Goal: Transaction & Acquisition: Purchase product/service

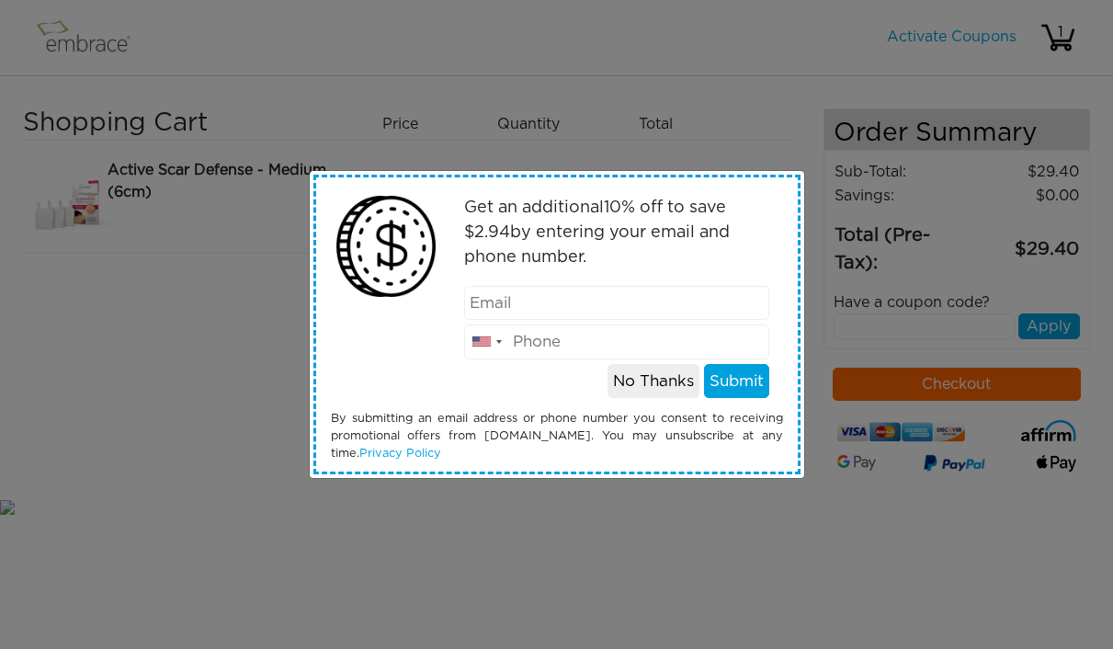
click at [710, 309] on input "email" at bounding box center [616, 303] width 305 height 35
type input "[EMAIL_ADDRESS][PERSON_NAME][DOMAIN_NAME]"
click at [319, 364] on div at bounding box center [377, 293] width 120 height 212
click at [592, 342] on input "tel" at bounding box center [616, 341] width 305 height 35
type input "6178457058"
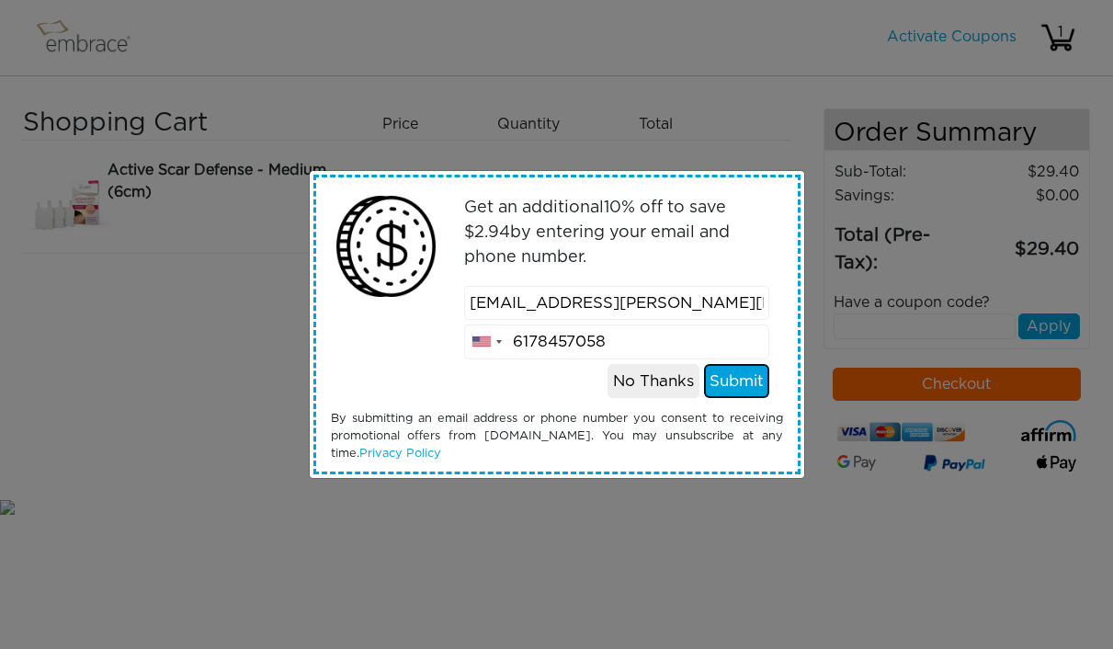
click at [741, 384] on button "Submit" at bounding box center [736, 381] width 65 height 35
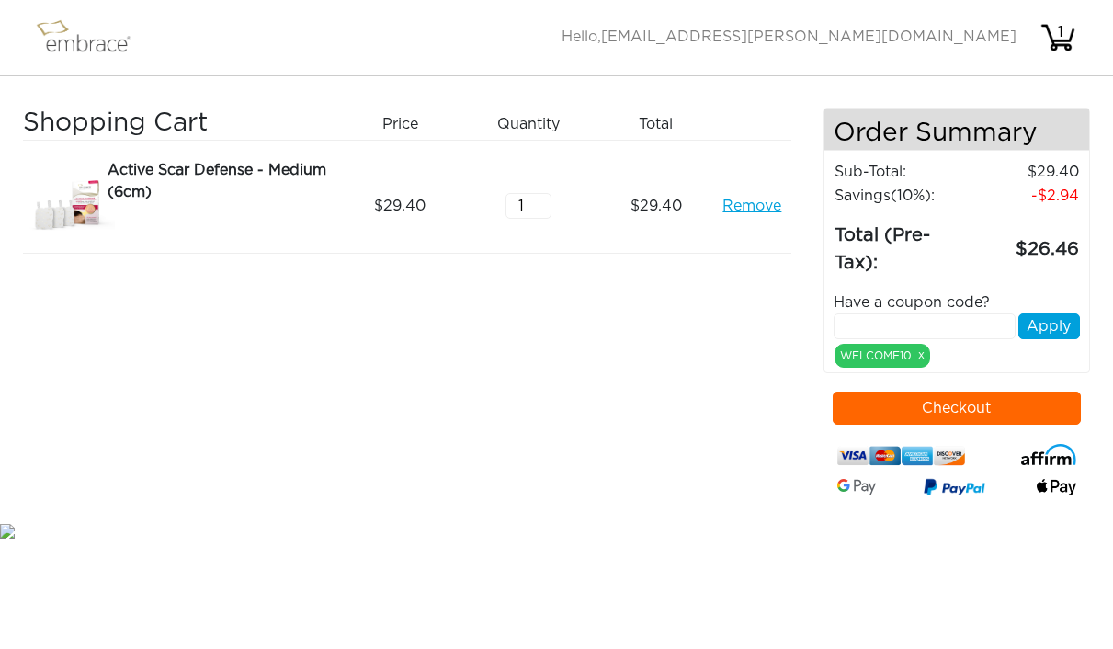
click at [849, 410] on button "Checkout" at bounding box center [956, 407] width 248 height 33
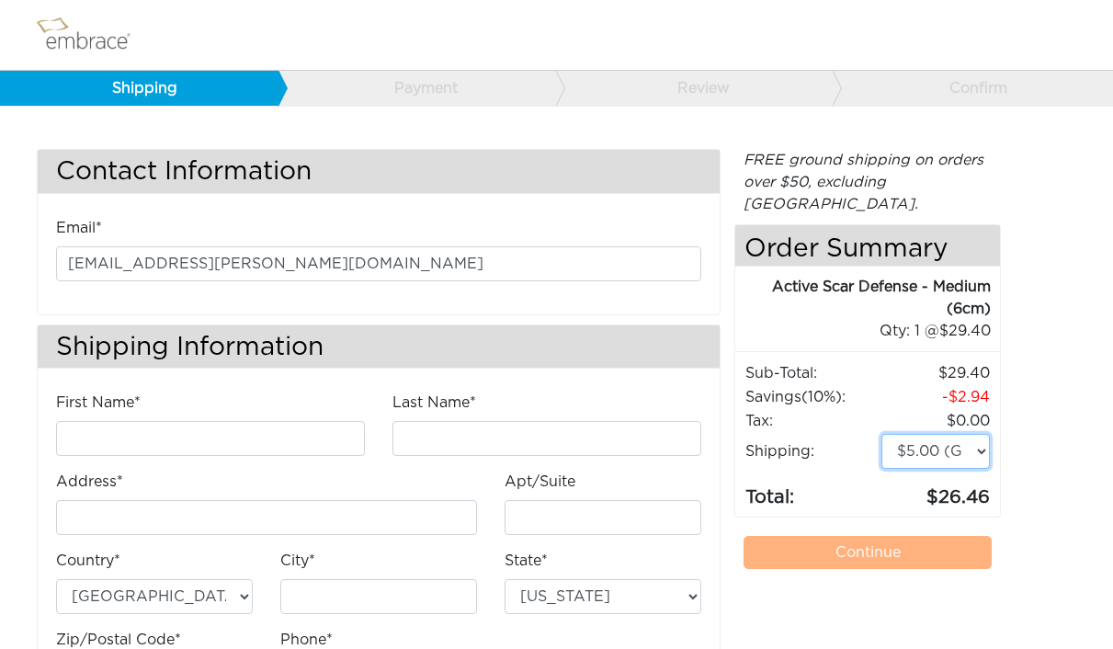
click at [974, 435] on select "$5.00 (Ground) $15.00 (Express Saver) $20.00 (Two Day) $30.00 (Overnight)" at bounding box center [935, 451] width 109 height 35
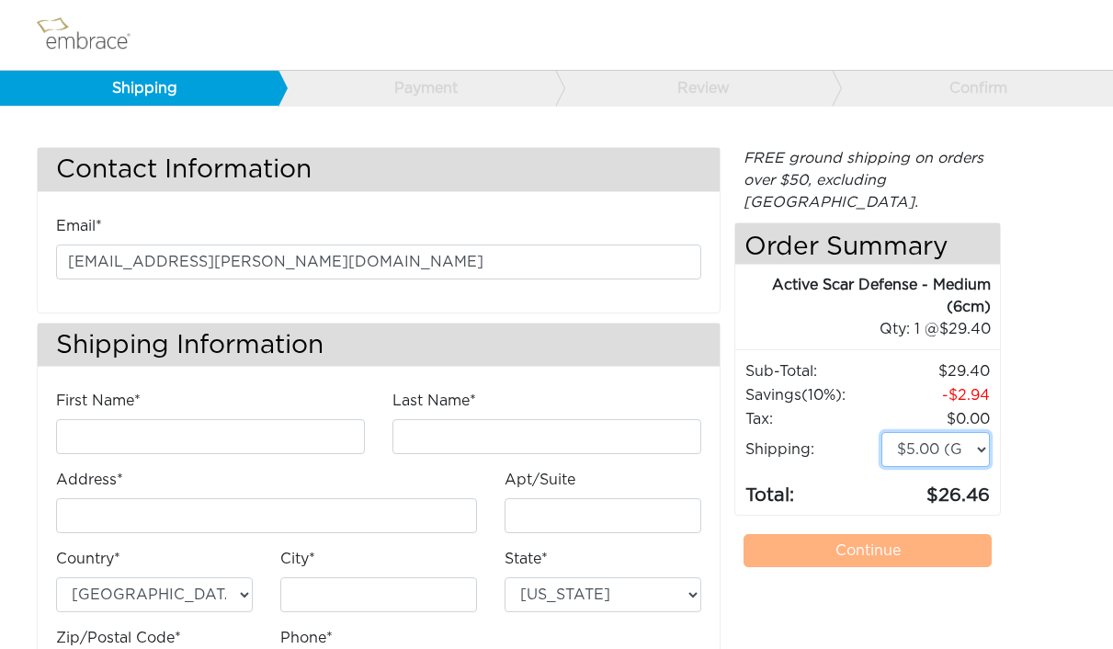
click at [971, 432] on select "$5.00 (Ground) $15.00 (Express Saver) $20.00 (Two Day) $30.00 (Overnight)" at bounding box center [935, 449] width 109 height 35
click at [958, 434] on select "$5.00 (Ground) $15.00 (Express Saver) $20.00 (Two Day) $30.00 (Overnight)" at bounding box center [935, 449] width 109 height 35
select select "2"
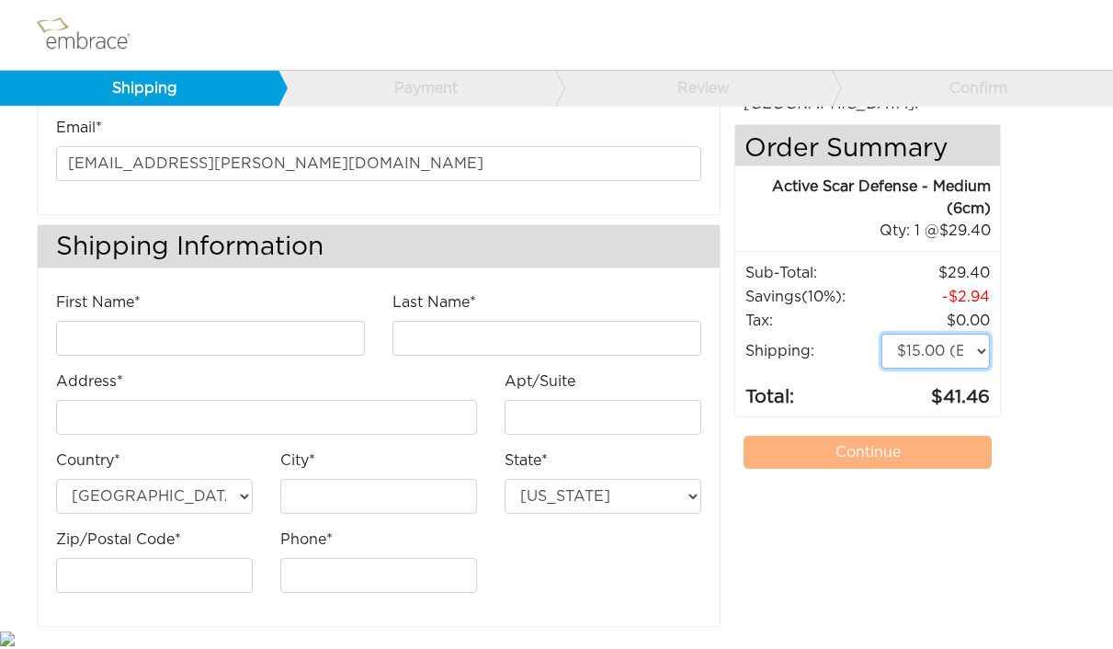
scroll to position [96, 0]
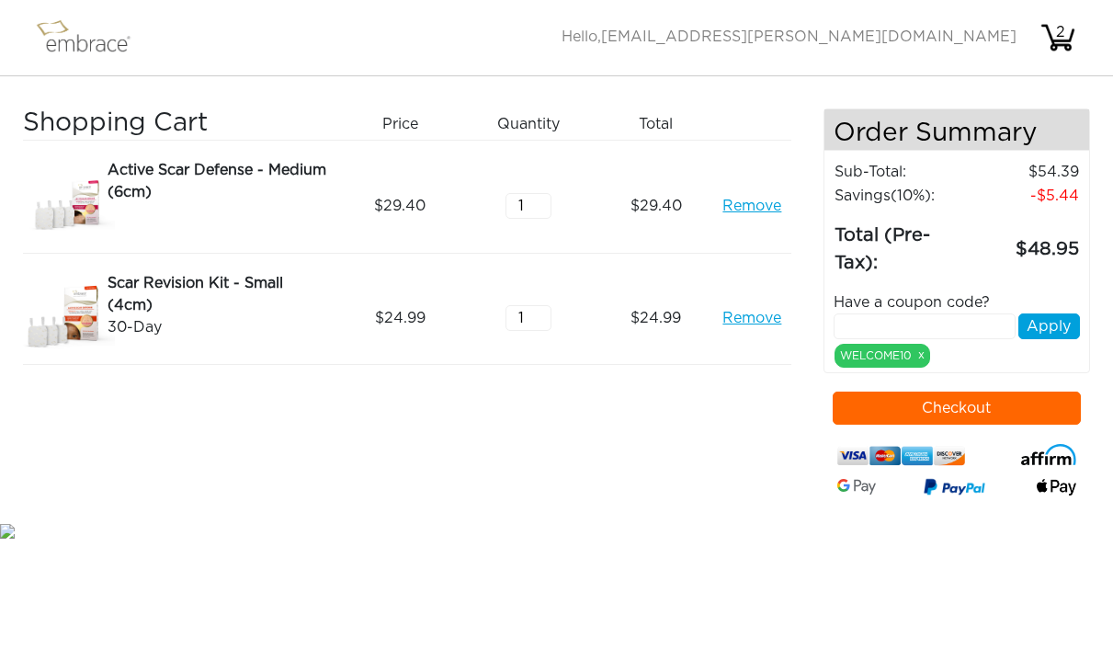
click at [771, 201] on link "Remove" at bounding box center [751, 206] width 59 height 22
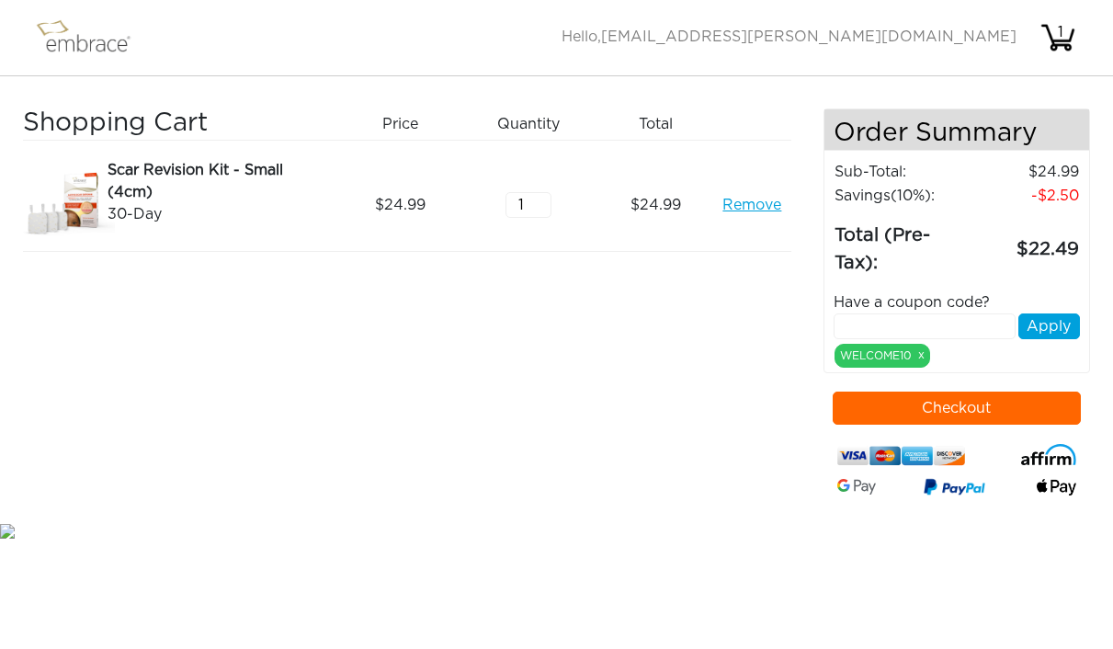
click at [864, 395] on button "Checkout" at bounding box center [956, 407] width 248 height 33
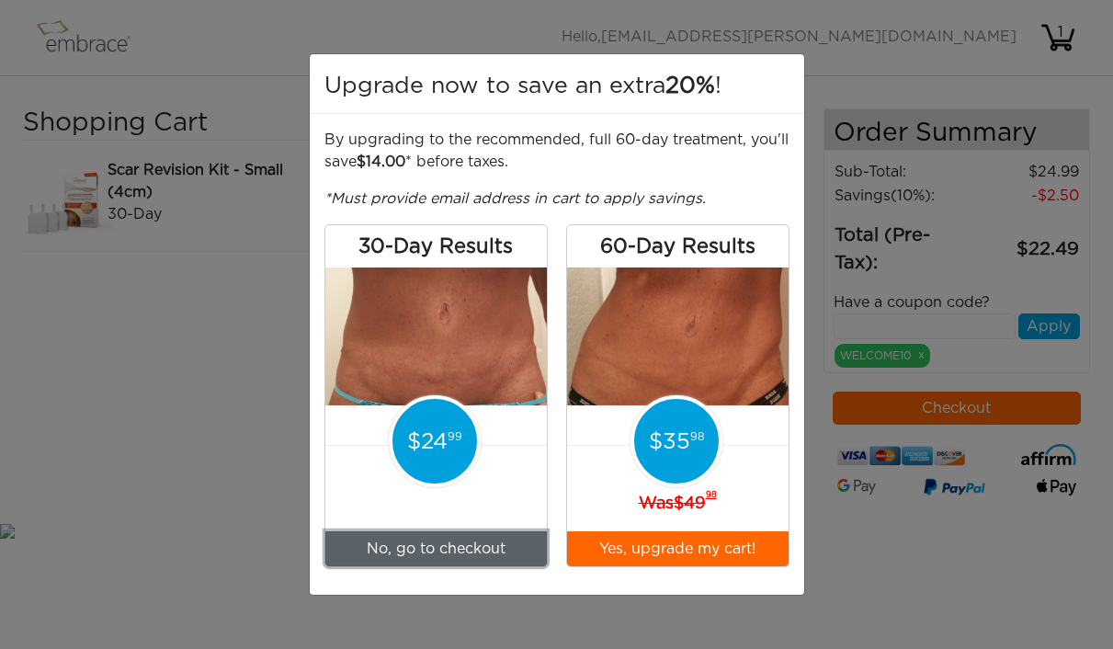
click at [530, 550] on link "No, go to checkout" at bounding box center [435, 548] width 221 height 35
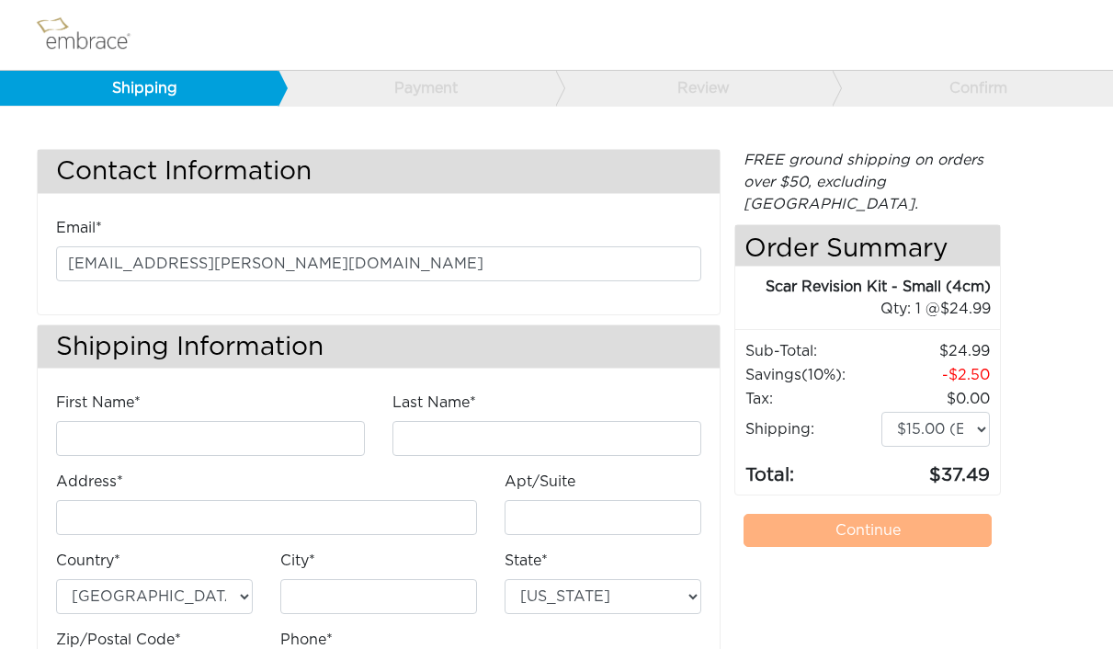
select select "2"
click at [162, 442] on input "First Name*" at bounding box center [210, 438] width 309 height 35
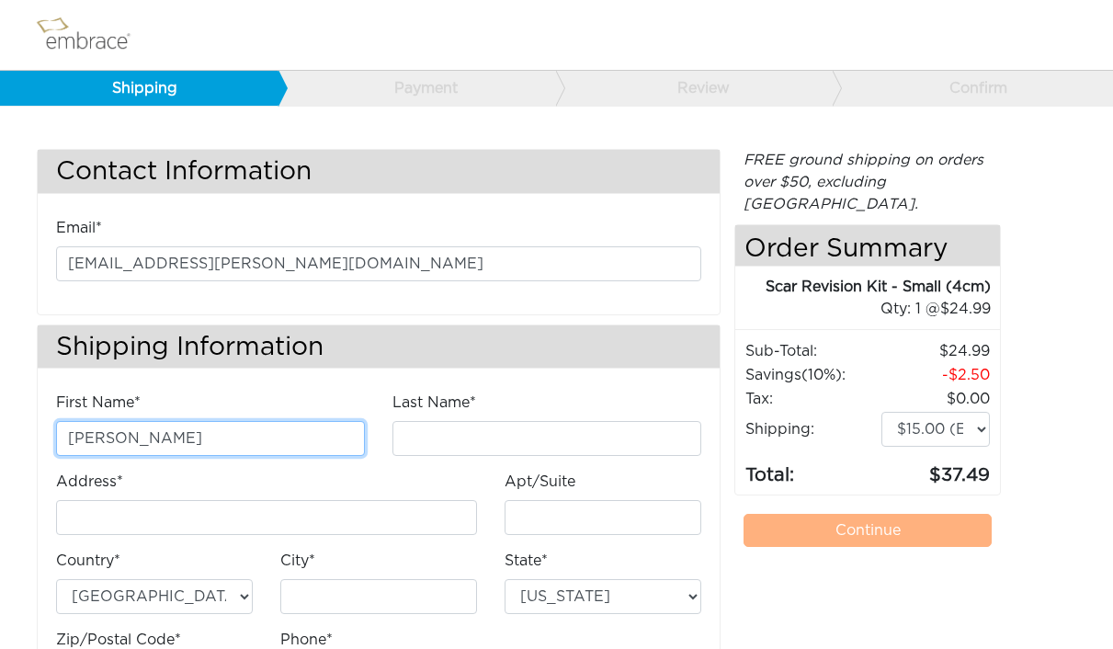
type input "Taylor"
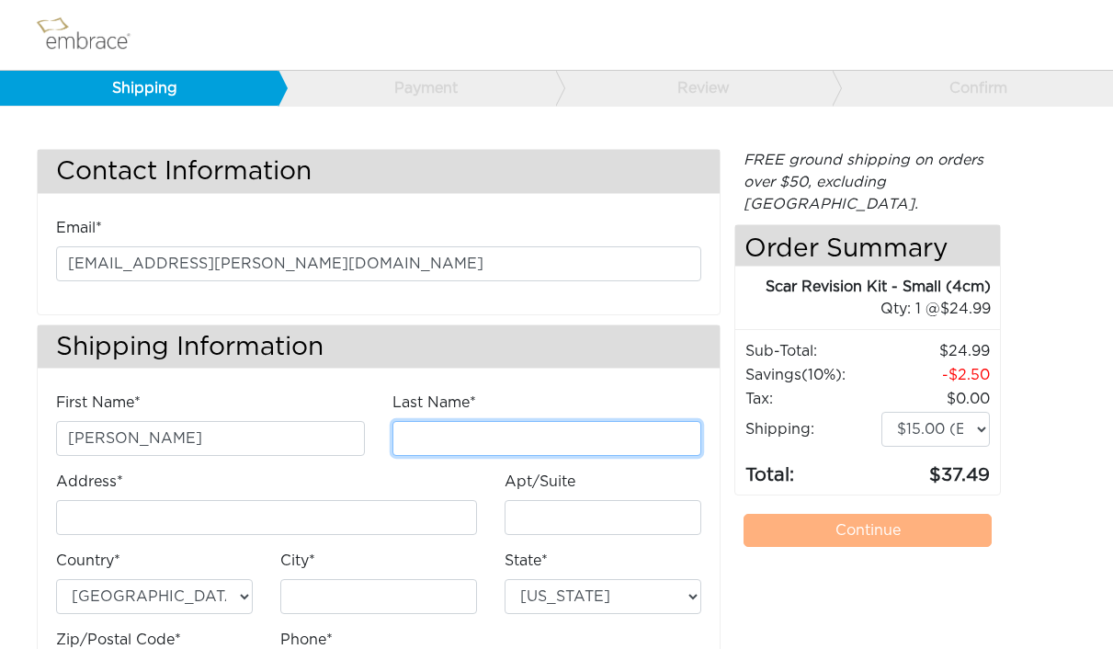
click at [413, 427] on input "Last Name*" at bounding box center [546, 438] width 309 height 35
type input "v"
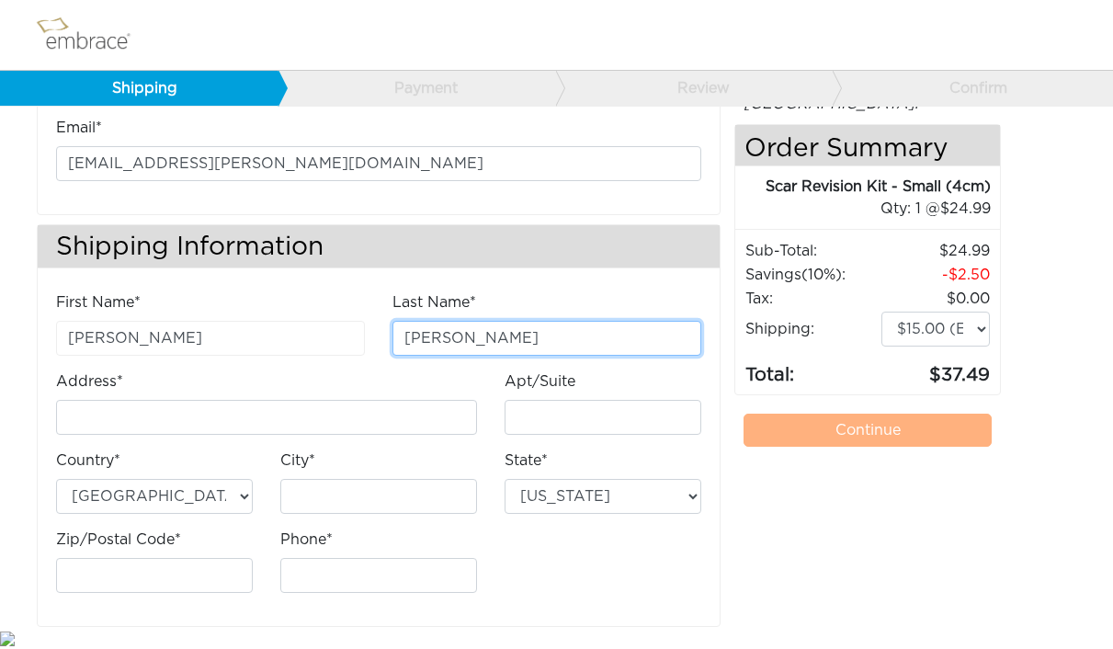
type input "Boyd"
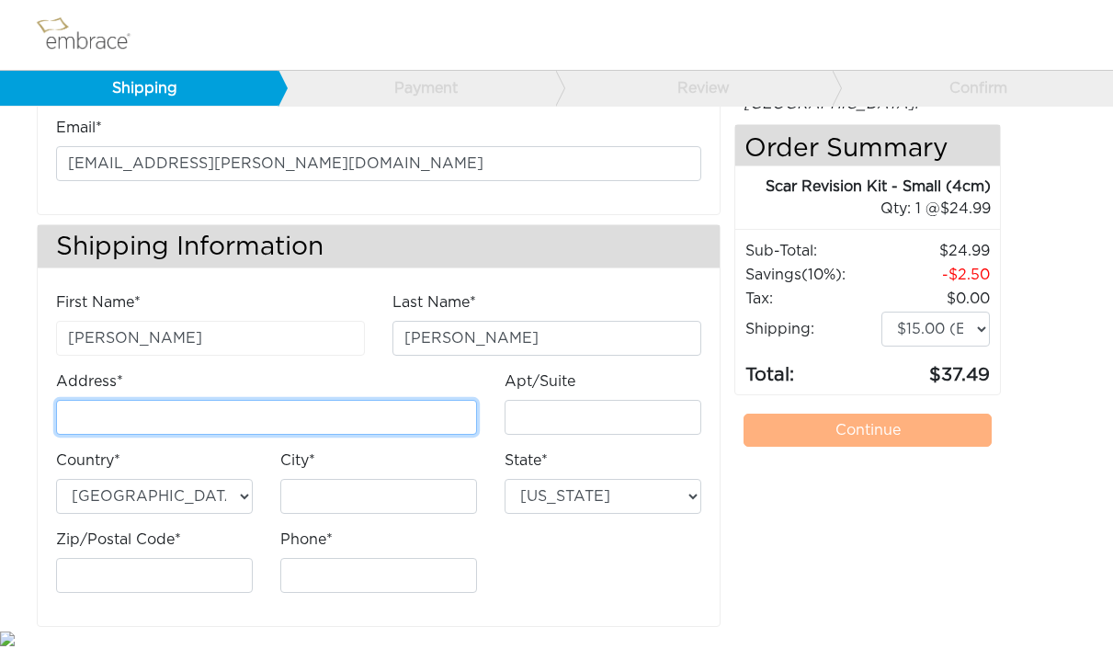
click at [356, 421] on input "Address*" at bounding box center [266, 417] width 421 height 35
type input "4 Longfellow Place"
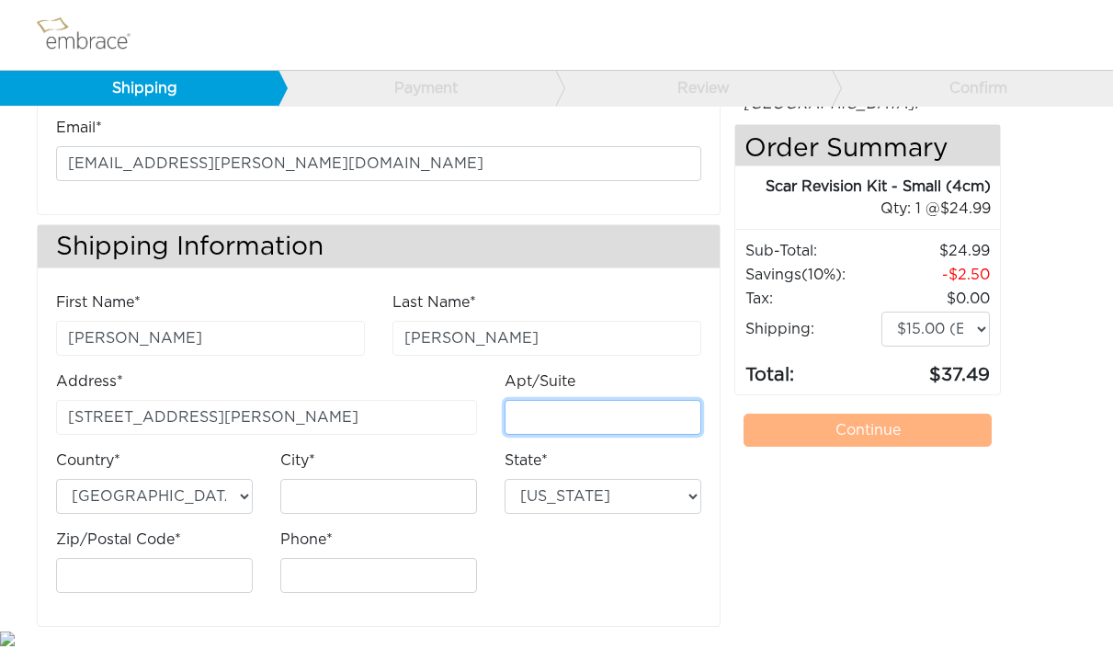
click at [637, 417] on input "Apt/Suite" at bounding box center [602, 417] width 197 height 35
type input "2901"
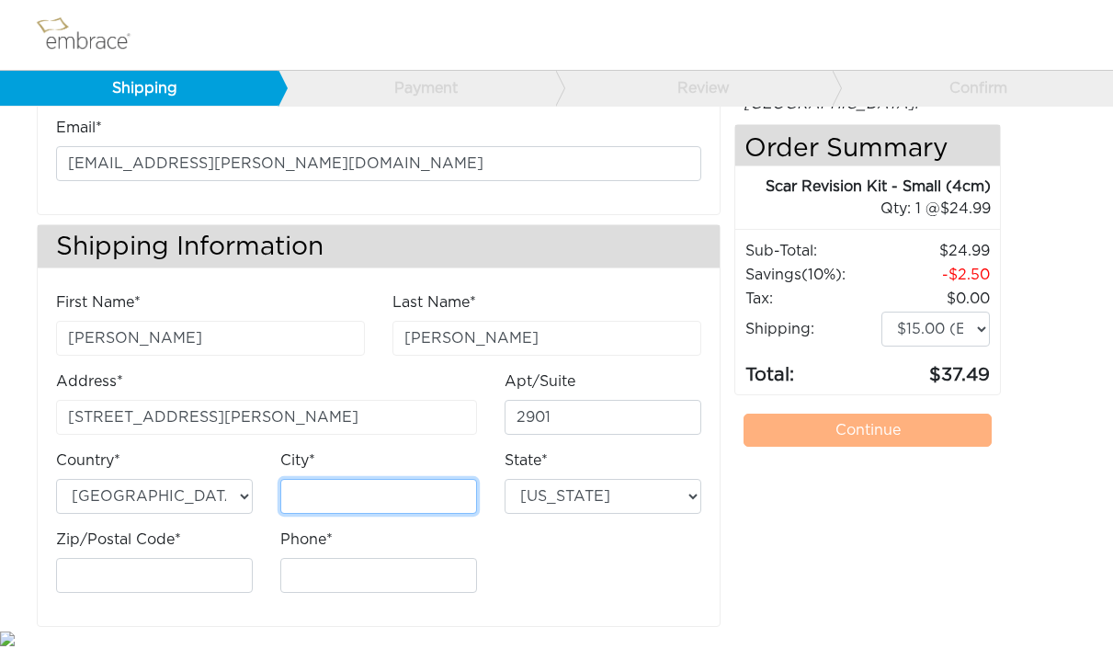
click at [419, 503] on input "City*" at bounding box center [378, 496] width 197 height 35
type input "Boston"
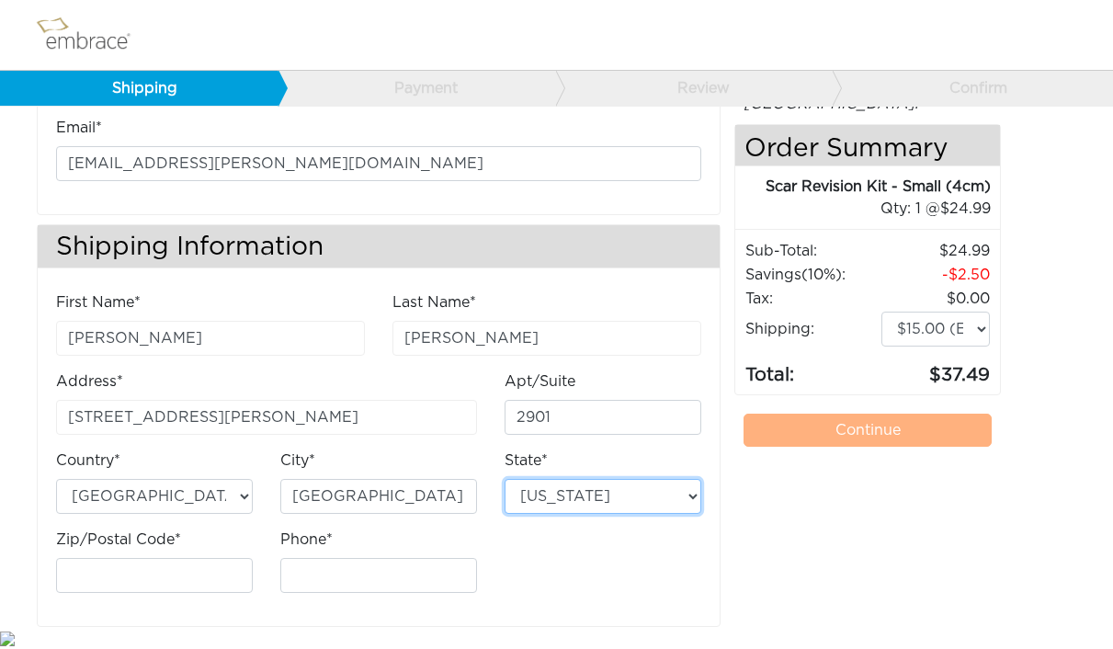
click at [615, 494] on select "Alabama Alaska Arizona Arkansas California Colorado Connecticut District of Col…" at bounding box center [602, 496] width 197 height 35
select select "MA"
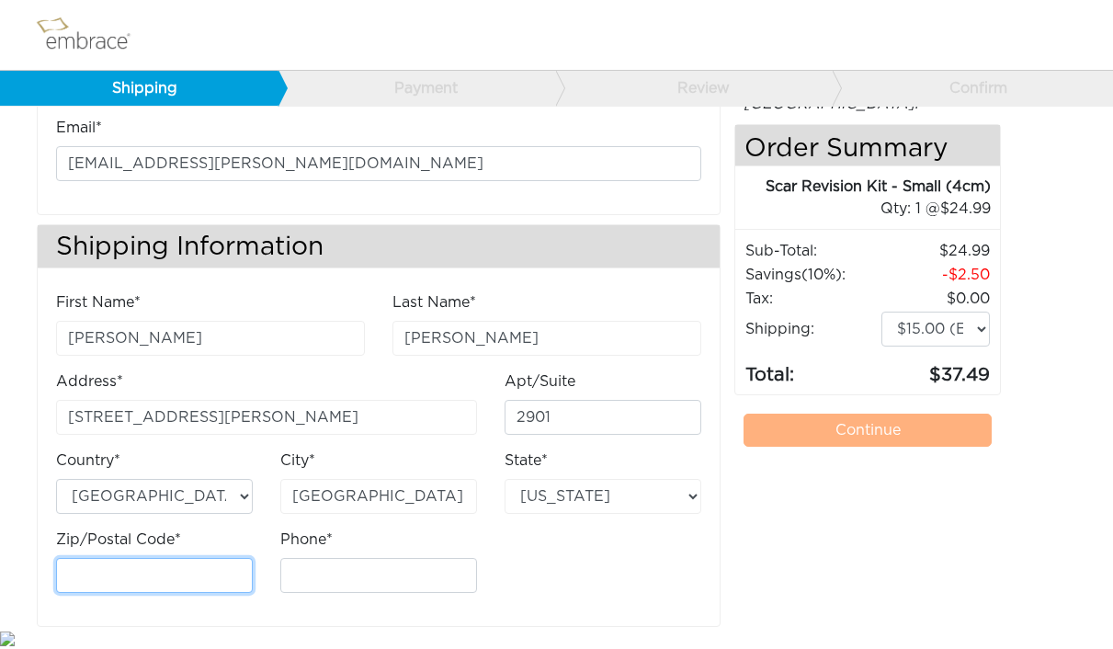
click at [228, 567] on input "Zip/Postal Code*" at bounding box center [154, 575] width 197 height 35
type input "02114"
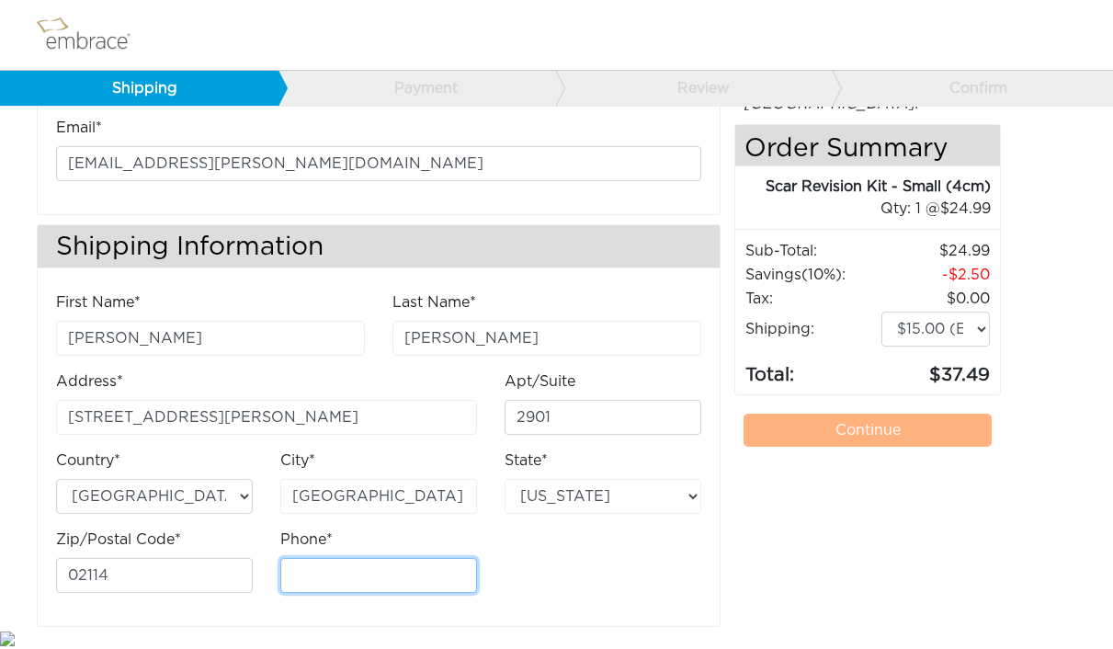
click at [322, 578] on input "Phone*" at bounding box center [378, 575] width 197 height 35
type input "6178407058"
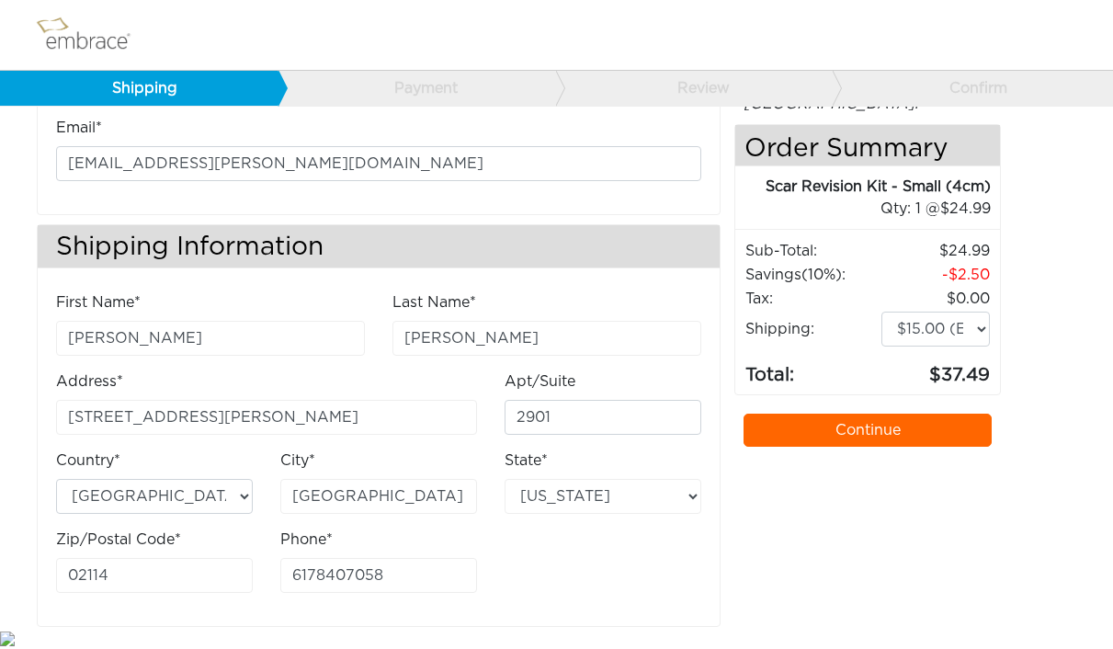
click at [797, 413] on link "Continue" at bounding box center [867, 429] width 248 height 33
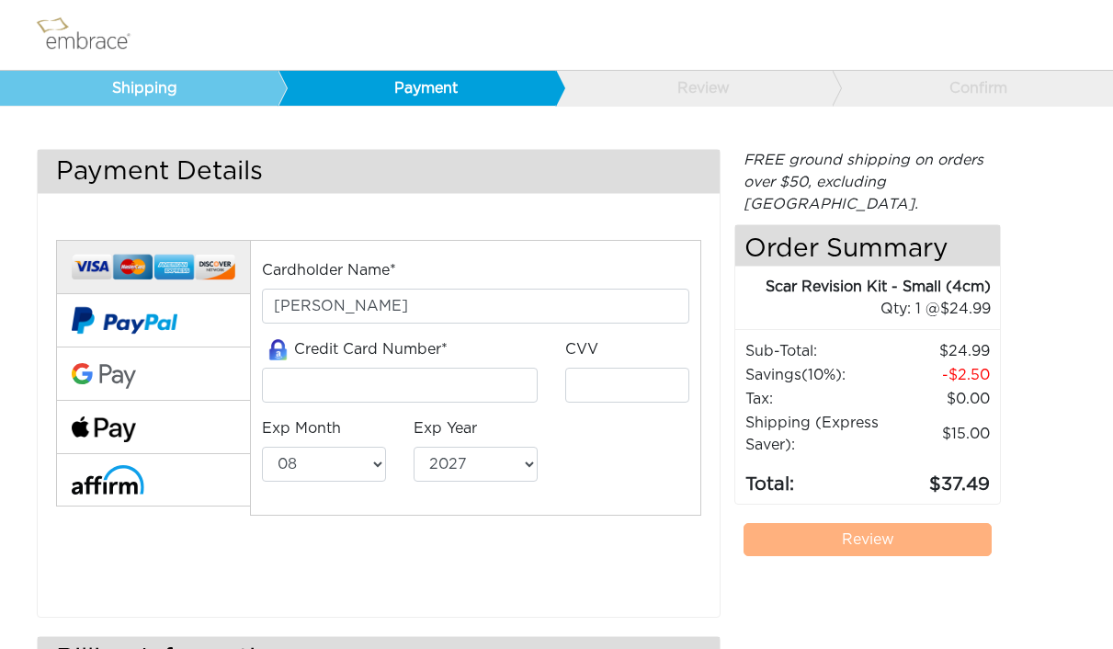
select select "8"
select select "2027"
click at [483, 391] on input "tel" at bounding box center [400, 385] width 276 height 35
type input "5187256999488481"
type input "237"
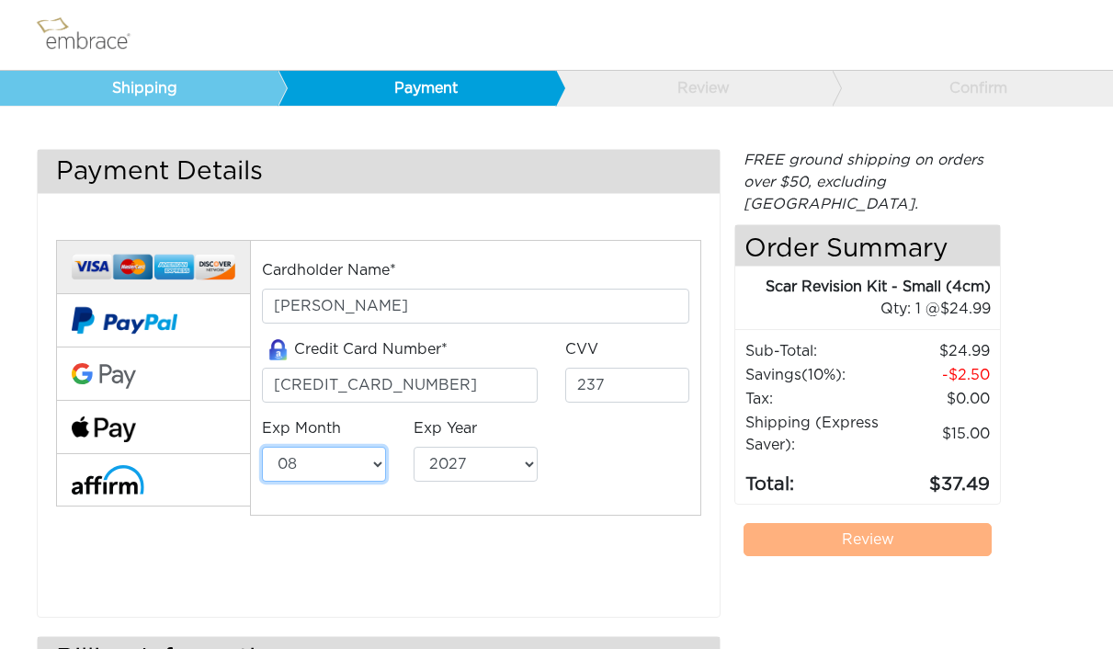
select select "7"
select select "2030"
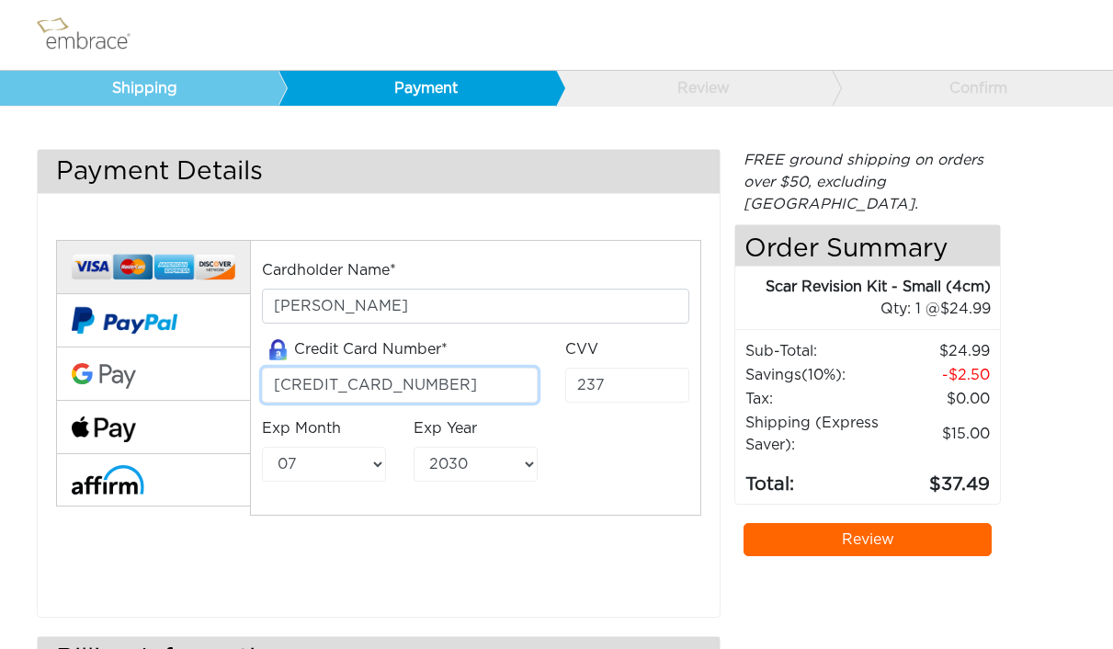
click at [464, 398] on input "5187256999488481" at bounding box center [400, 385] width 276 height 35
click at [689, 504] on div "Cardholder Name* Taylor Boyd Credit Card Number* 5187256999488481 CVV 237" at bounding box center [475, 378] width 451 height 277
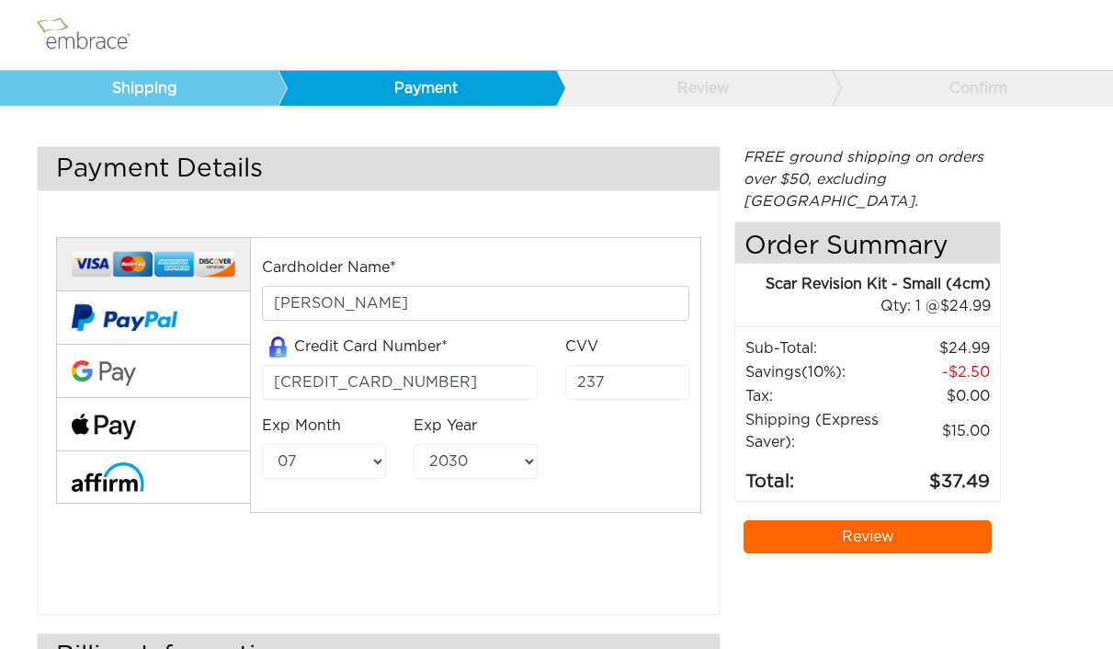
scroll to position [6, 0]
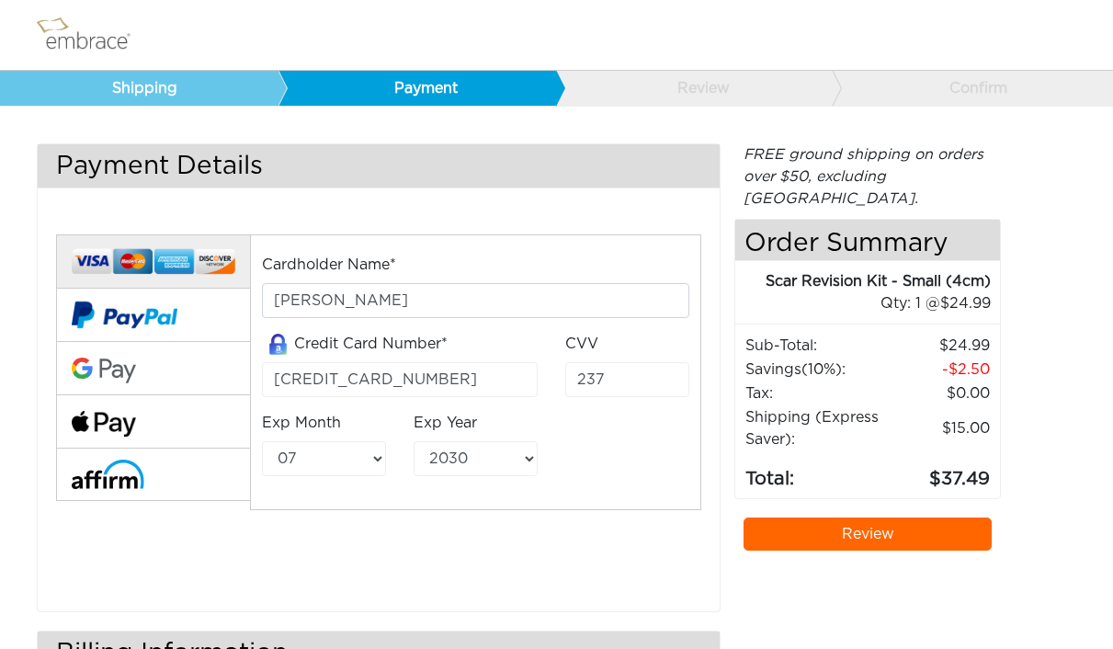
click at [837, 522] on link "Review" at bounding box center [867, 533] width 248 height 33
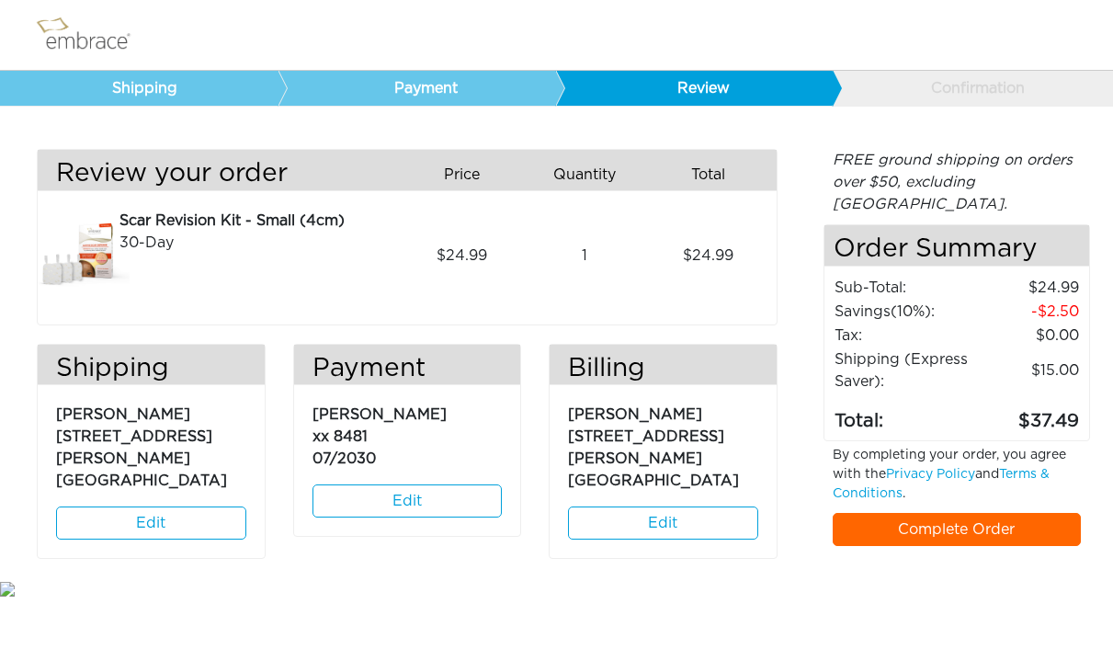
click at [859, 513] on link "Complete Order" at bounding box center [956, 529] width 248 height 33
